Goal: Find specific page/section: Find specific page/section

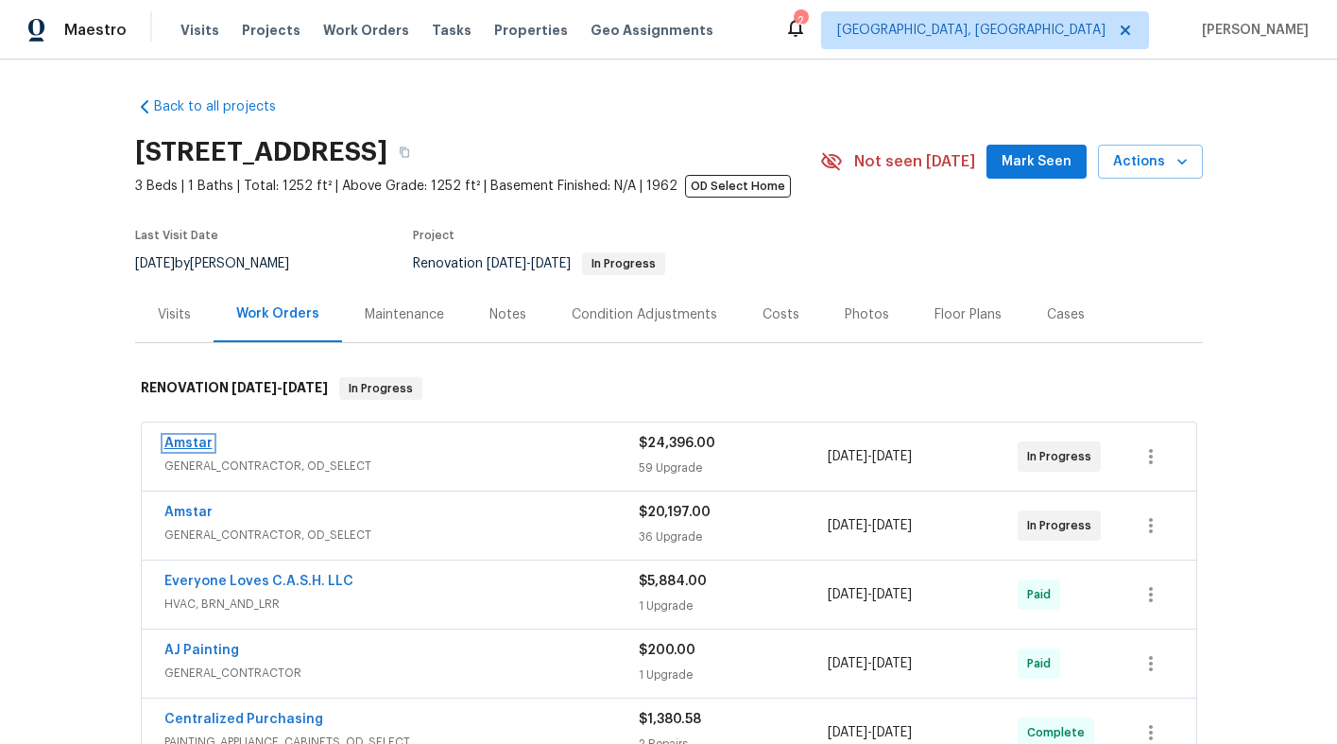
click at [195, 445] on link "Amstar" at bounding box center [188, 443] width 48 height 13
